Goal: Check status: Check status

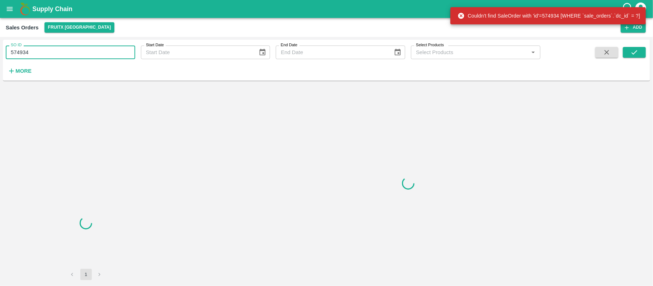
drag, startPoint x: 45, startPoint y: 57, endPoint x: 3, endPoint y: 59, distance: 42.0
click at [3, 59] on div "SO ID 574934 SO ID Start Date Start Date End Date End Date Select Products Sele…" at bounding box center [270, 58] width 540 height 37
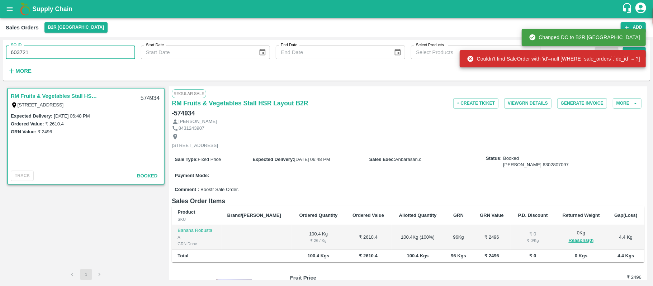
type input "603721"
click at [640, 48] on div "Couldn't find SaleOrder with 'id'=null [WHERE `sale_orders`.`dc_id` = ?]" at bounding box center [553, 59] width 186 height 22
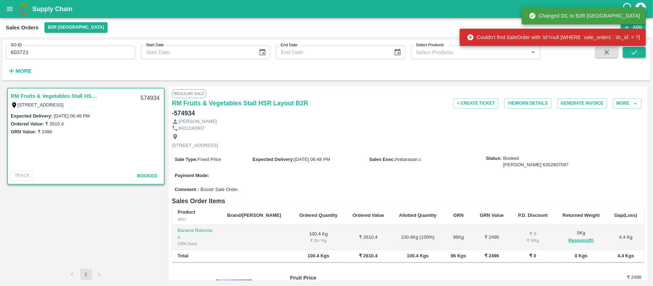
click at [637, 52] on icon "submit" at bounding box center [634, 52] width 8 height 8
